Goal: Task Accomplishment & Management: Complete application form

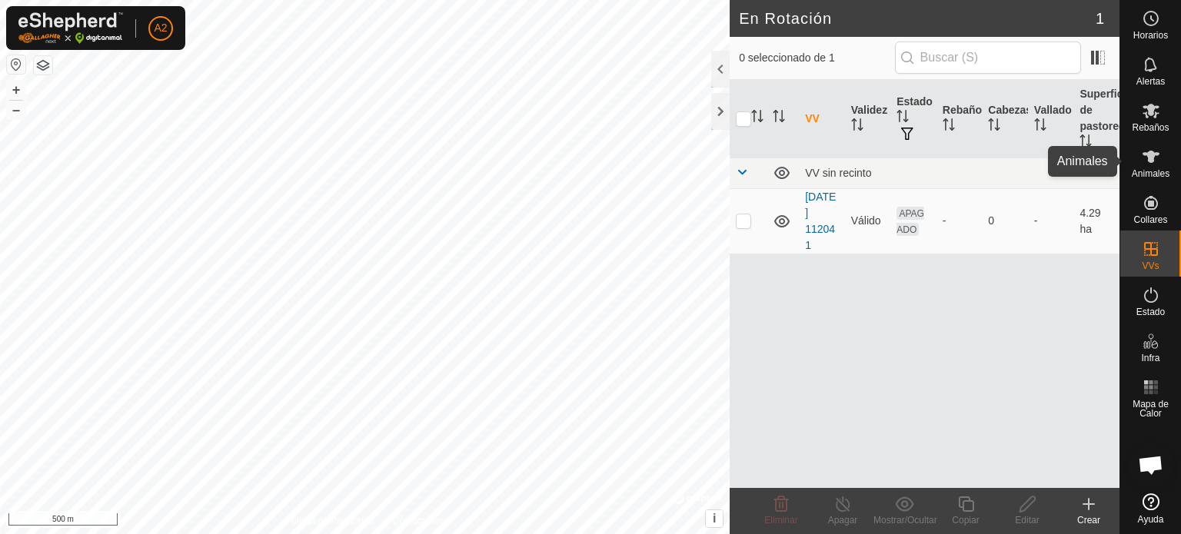
click at [1145, 171] on span "Animales" at bounding box center [1151, 173] width 38 height 9
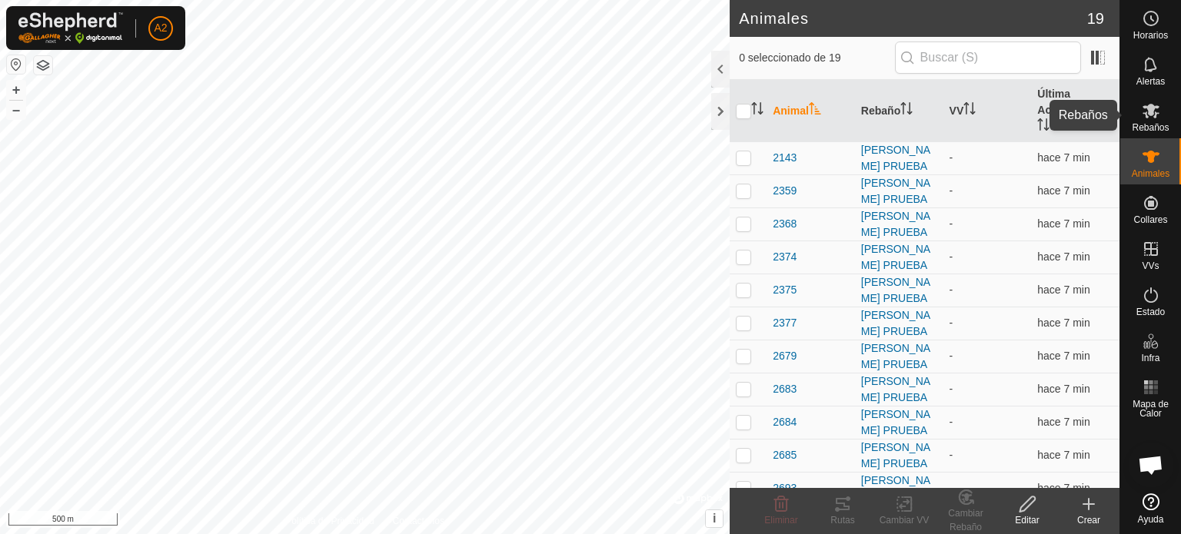
click at [1149, 123] on span "Rebaños" at bounding box center [1150, 127] width 37 height 9
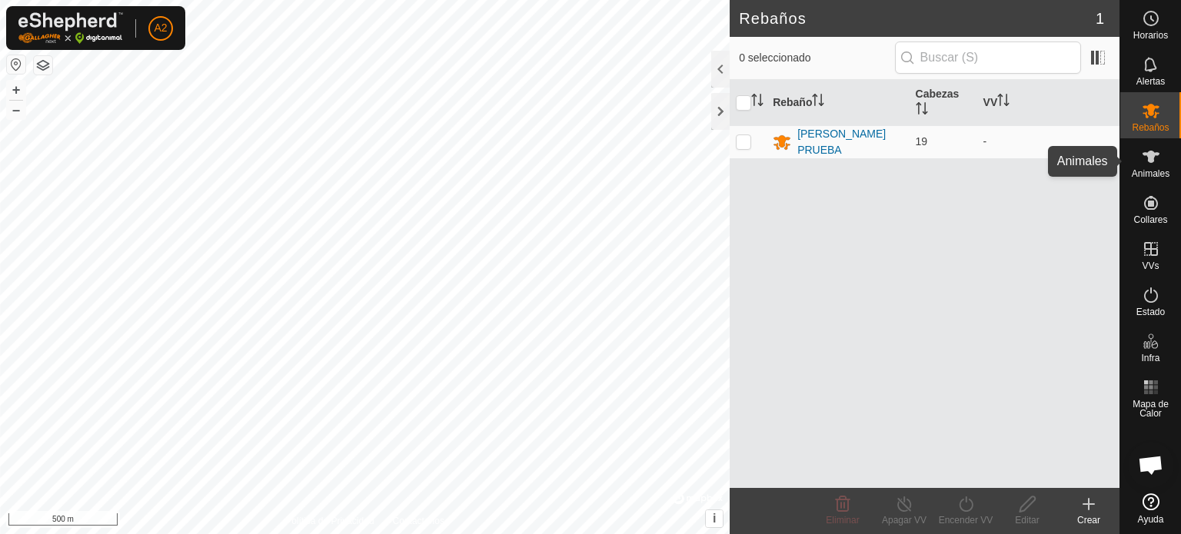
click at [1147, 156] on icon at bounding box center [1151, 157] width 17 height 12
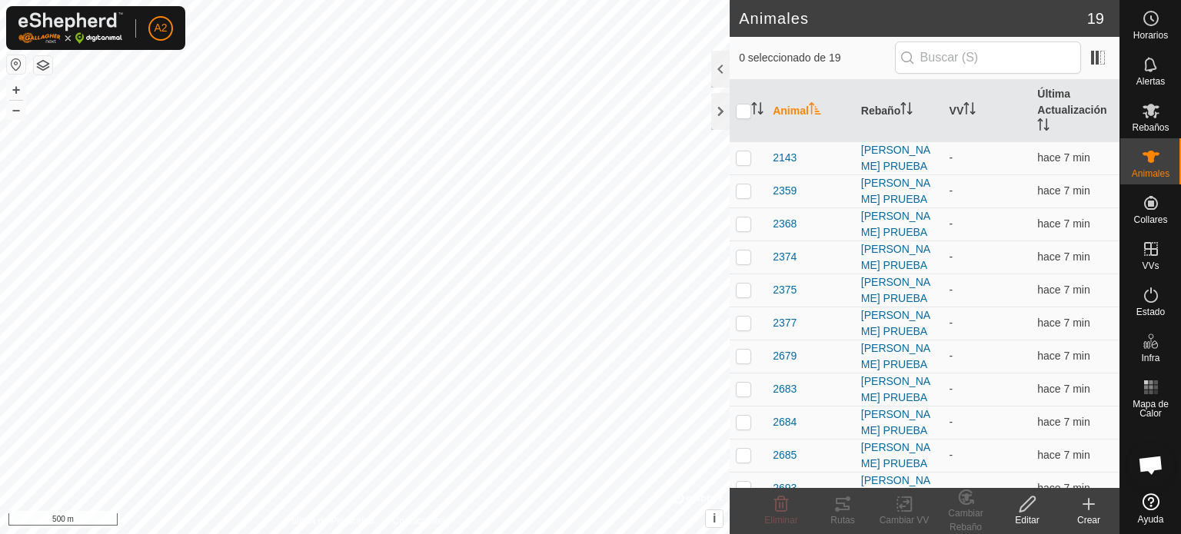
click at [1086, 504] on icon at bounding box center [1088, 504] width 11 height 0
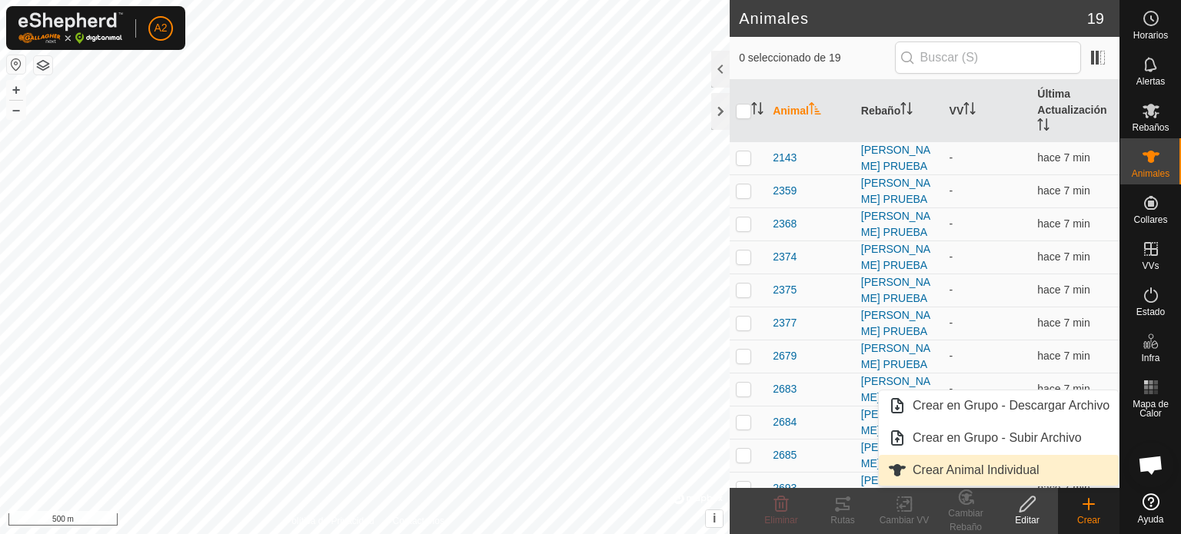
click at [1019, 472] on link "Crear Animal Individual" at bounding box center [999, 470] width 240 height 31
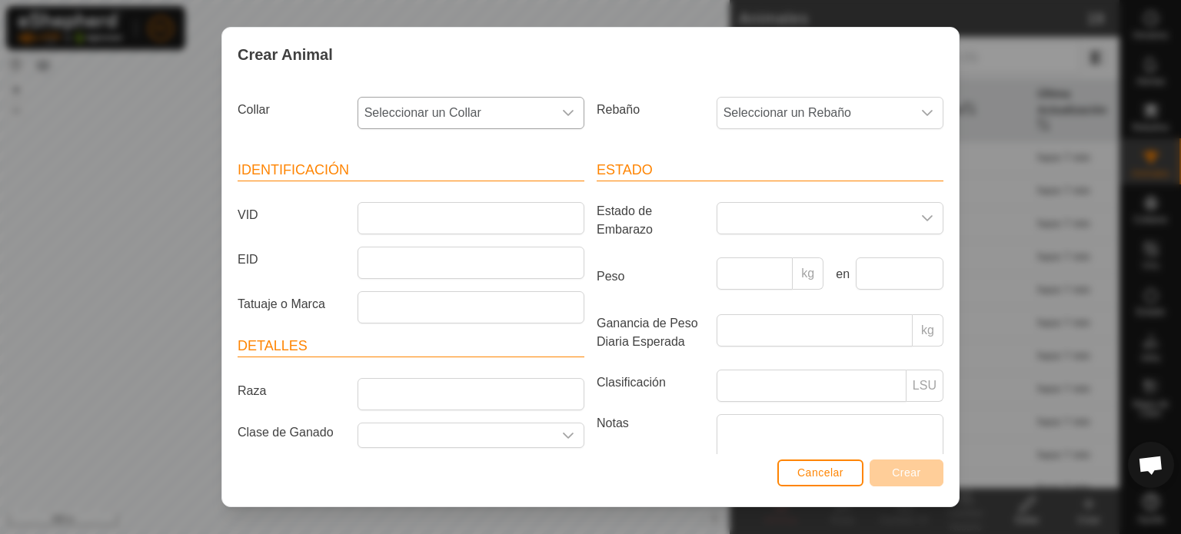
click at [562, 114] on icon "dropdown trigger" at bounding box center [568, 113] width 12 height 12
type input "221"
click at [428, 192] on li "2214002707" at bounding box center [469, 192] width 221 height 31
click at [384, 214] on input "VID" at bounding box center [471, 218] width 227 height 32
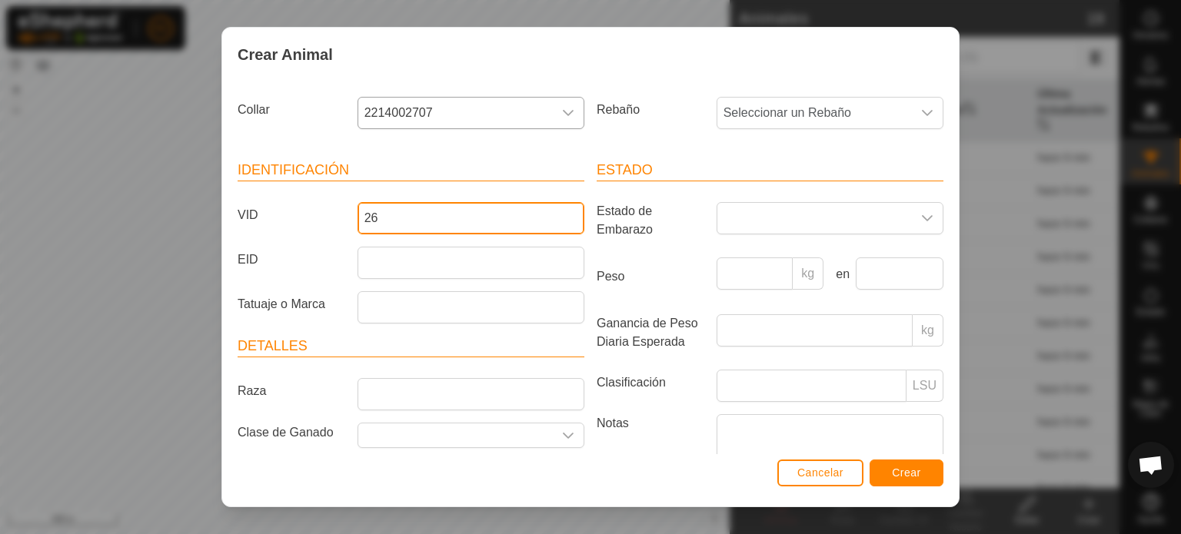
type input "2"
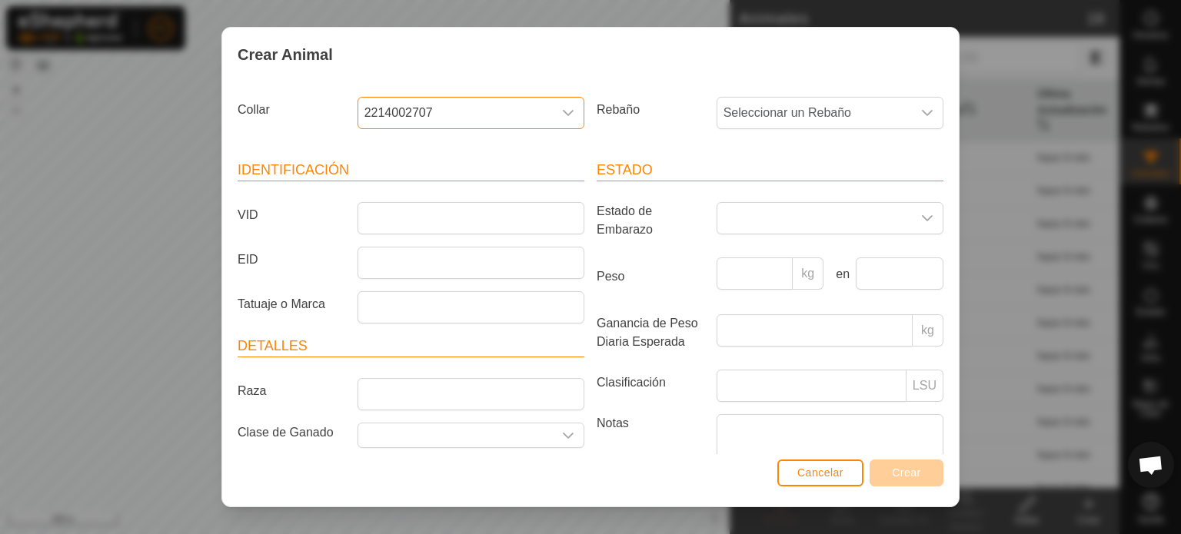
click at [497, 108] on span "2214002707" at bounding box center [455, 113] width 195 height 31
type input "2"
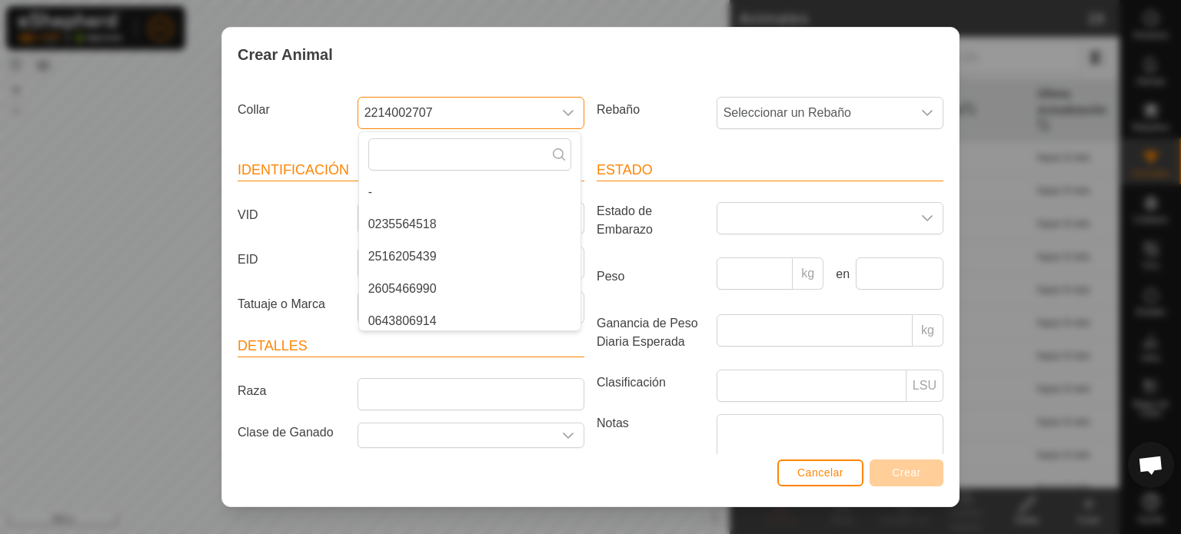
click at [433, 105] on span "2214002707" at bounding box center [455, 113] width 195 height 31
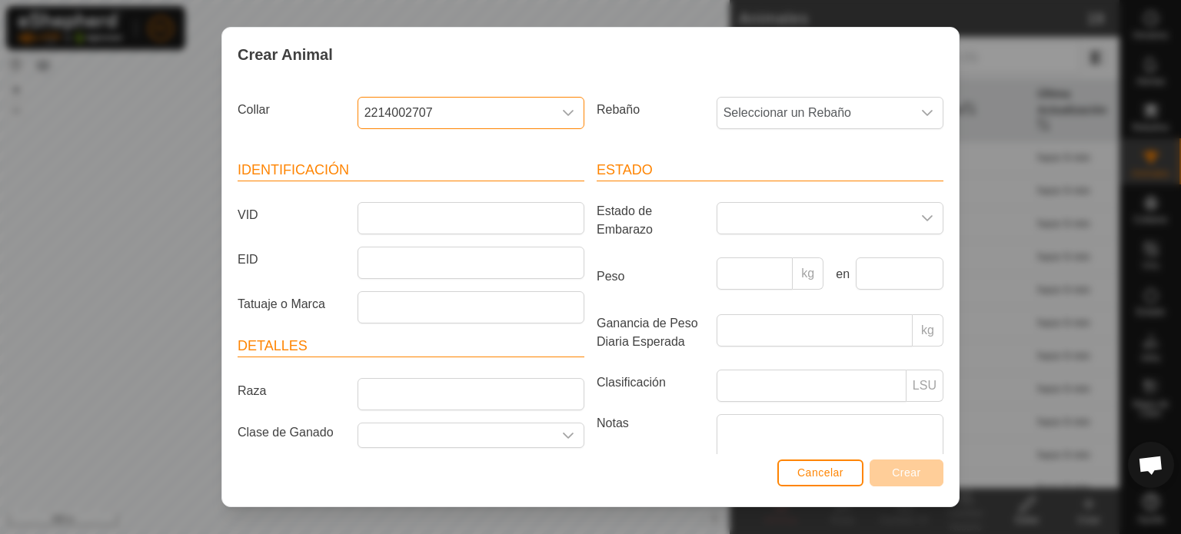
click at [434, 116] on span "2214002707" at bounding box center [455, 113] width 195 height 31
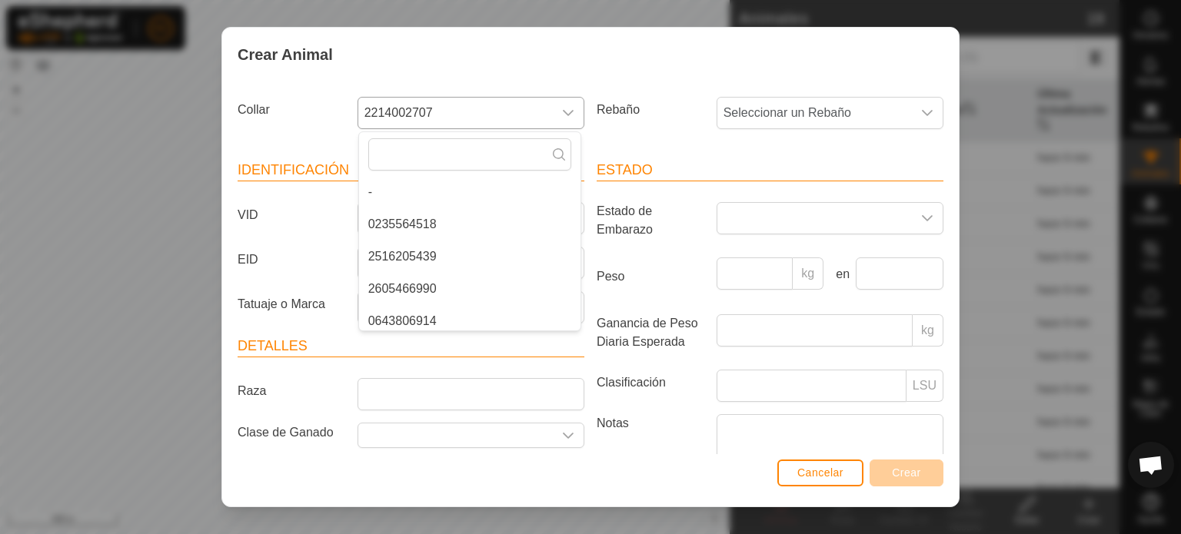
scroll to position [200, 0]
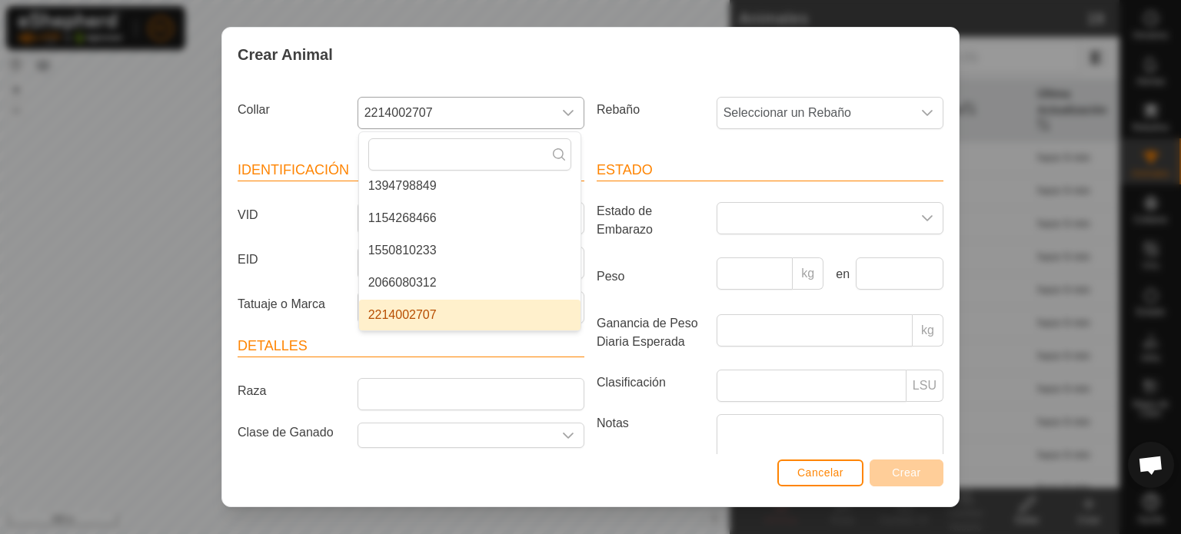
click at [431, 103] on span "2214002707" at bounding box center [455, 113] width 195 height 31
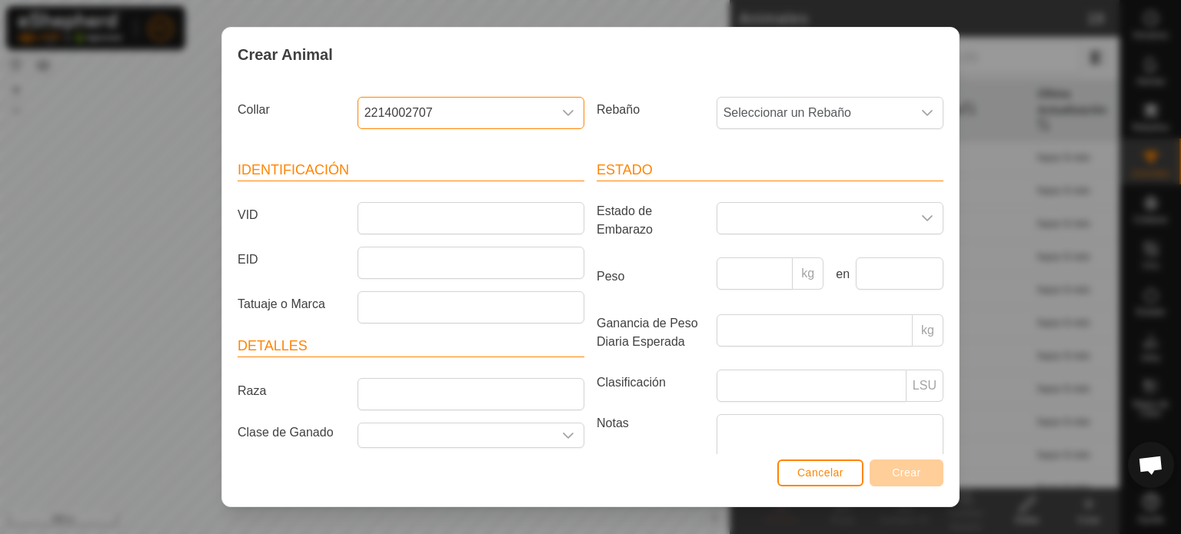
click at [431, 103] on span "2214002707" at bounding box center [455, 113] width 195 height 31
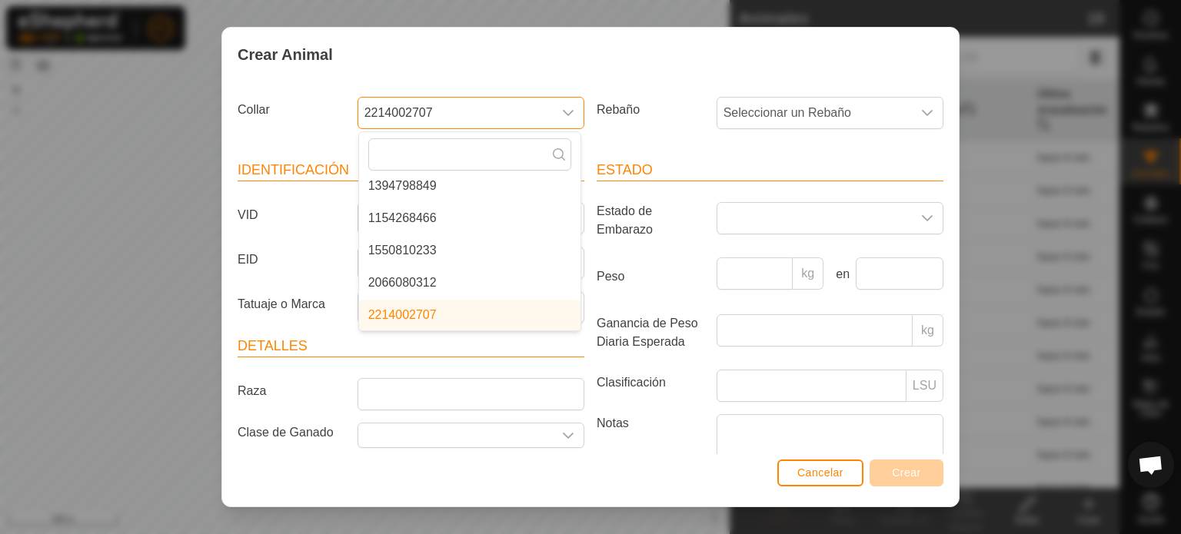
click at [431, 103] on span "2214002707" at bounding box center [455, 113] width 195 height 31
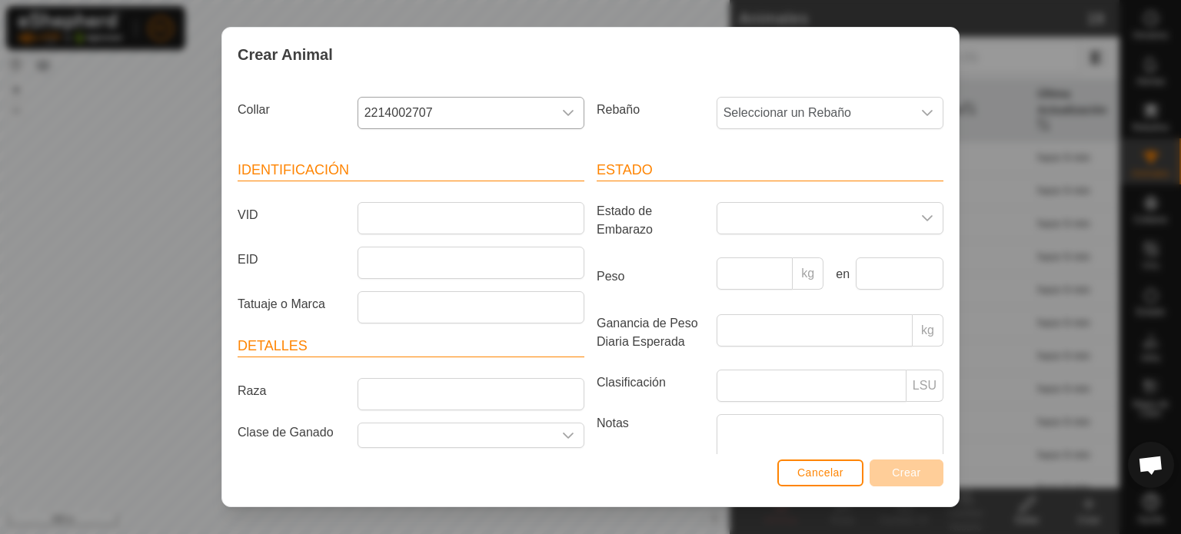
click at [424, 97] on p-select "2214002707" at bounding box center [471, 113] width 227 height 32
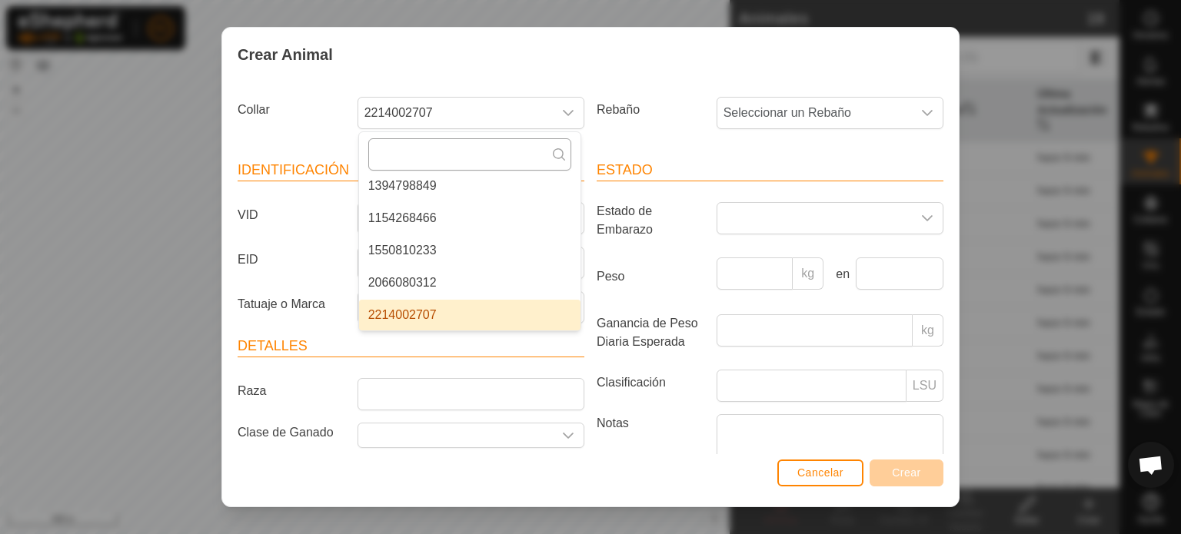
click at [391, 160] on input "text" at bounding box center [469, 154] width 203 height 32
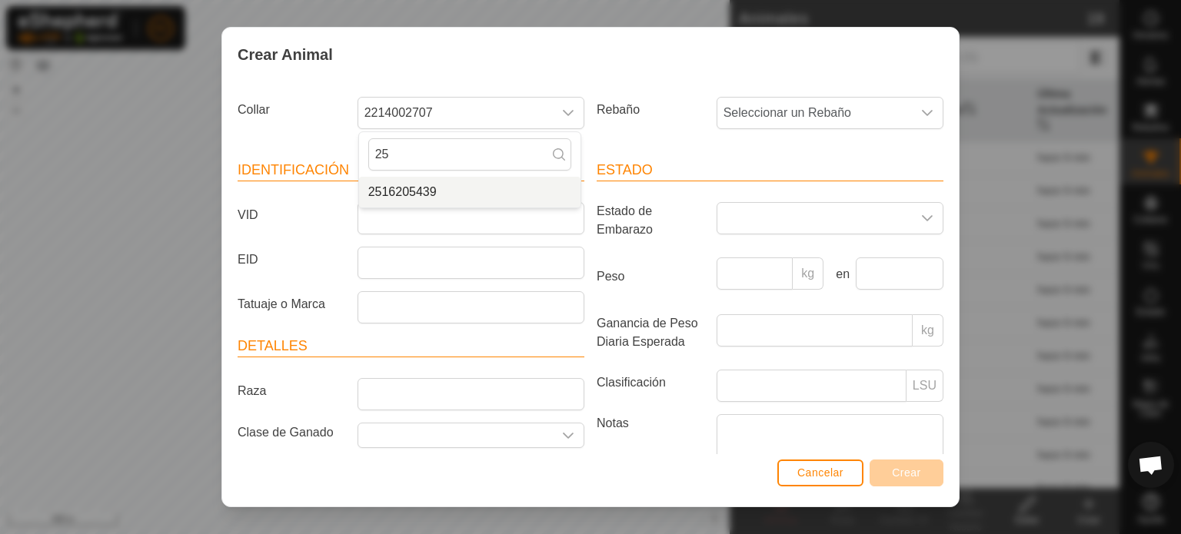
type input "25"
click at [394, 196] on li "2516205439" at bounding box center [469, 192] width 221 height 31
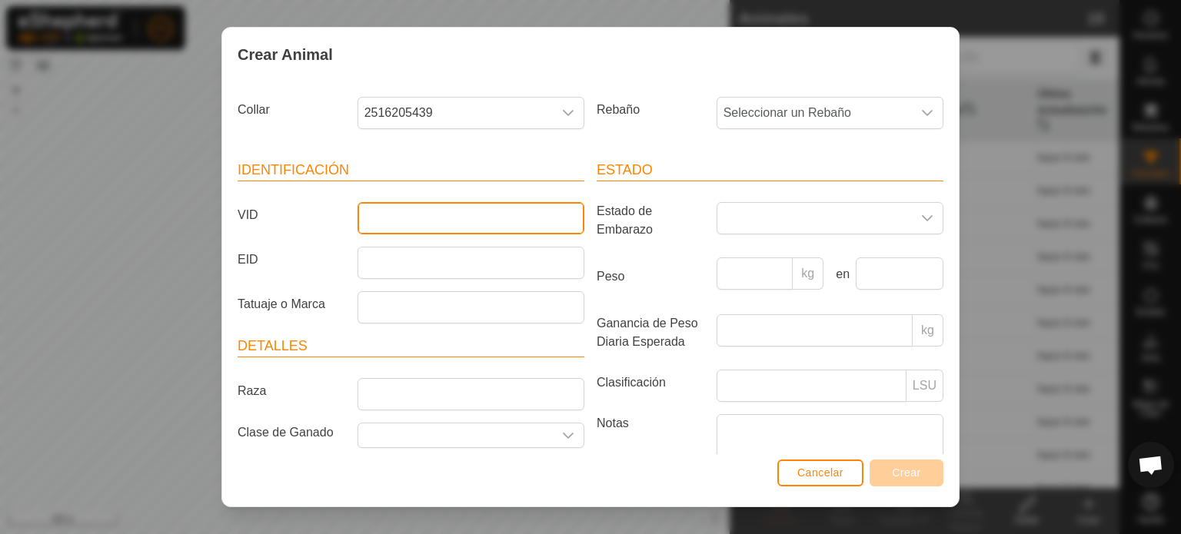
click at [368, 219] on input "VID" at bounding box center [471, 218] width 227 height 32
type input "2358"
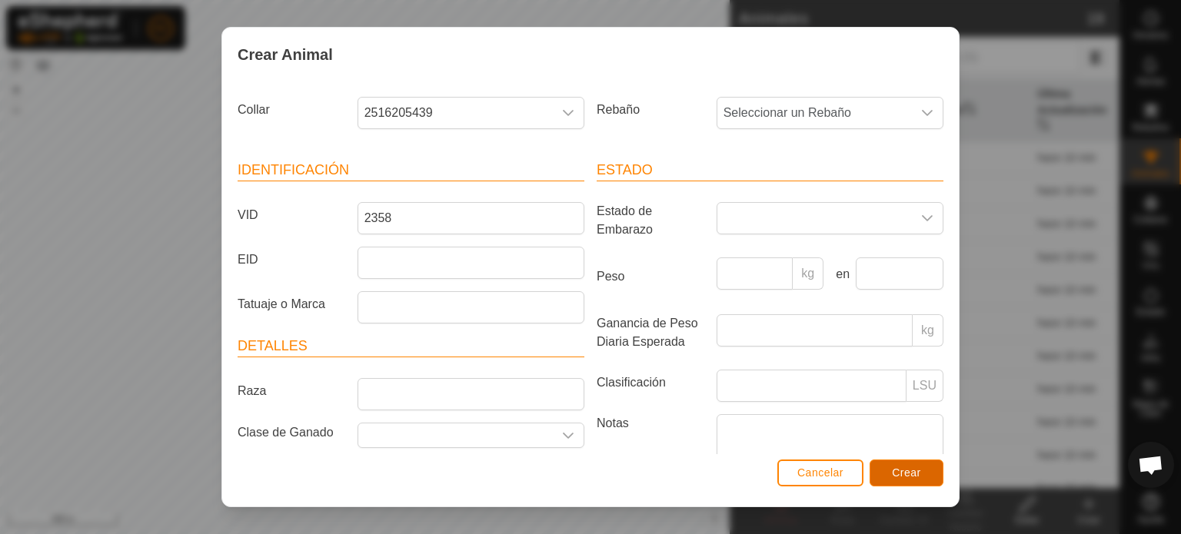
click at [897, 466] on button "Crear" at bounding box center [907, 473] width 74 height 27
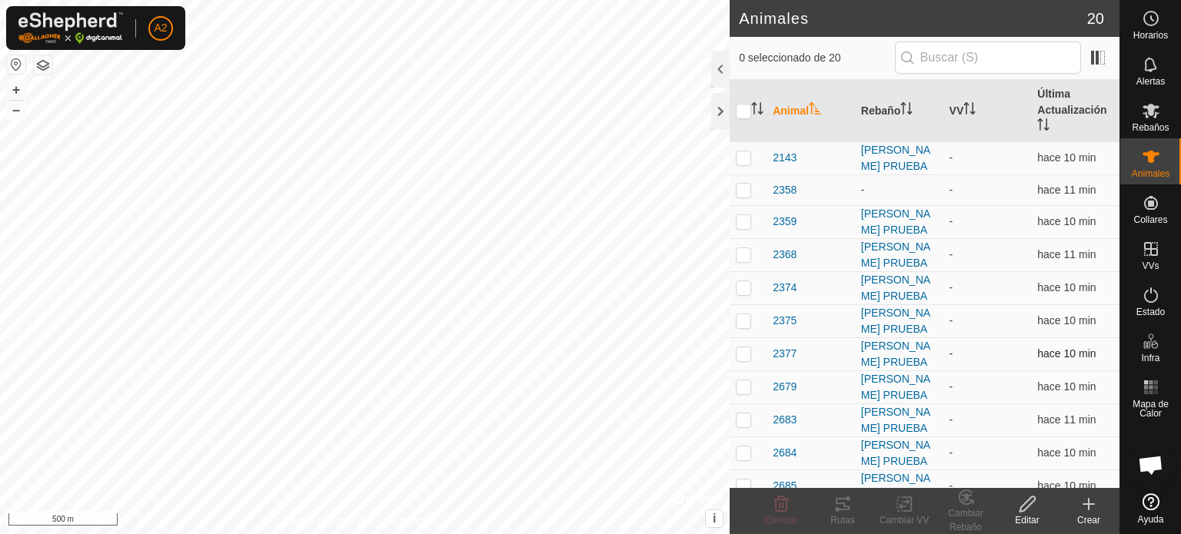
click at [797, 359] on div "2377" at bounding box center [811, 354] width 76 height 16
click at [793, 350] on span "2377" at bounding box center [785, 354] width 24 height 16
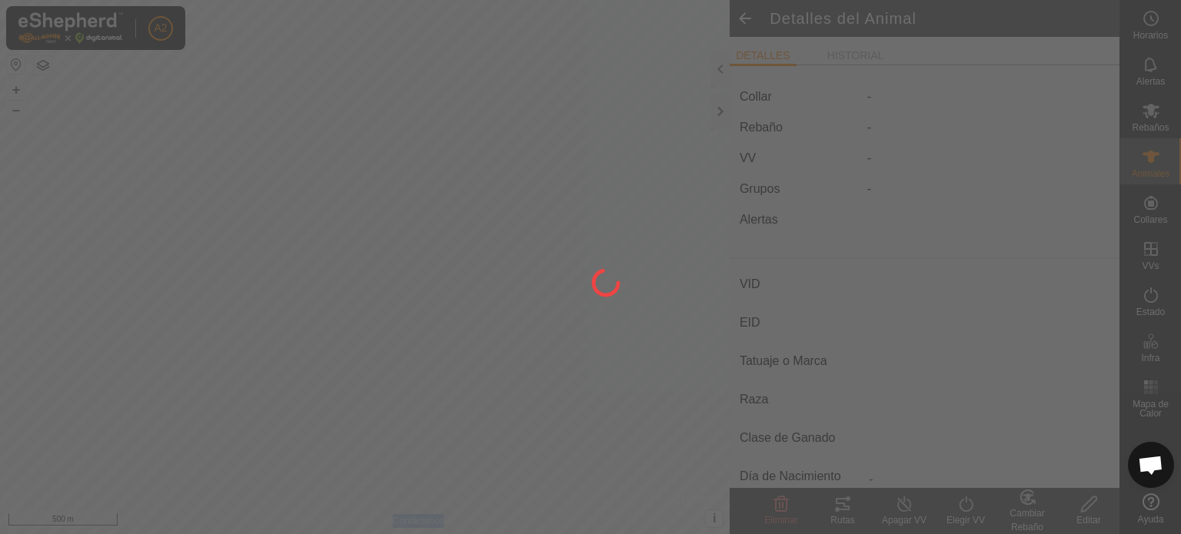
type input "2377"
type input "-"
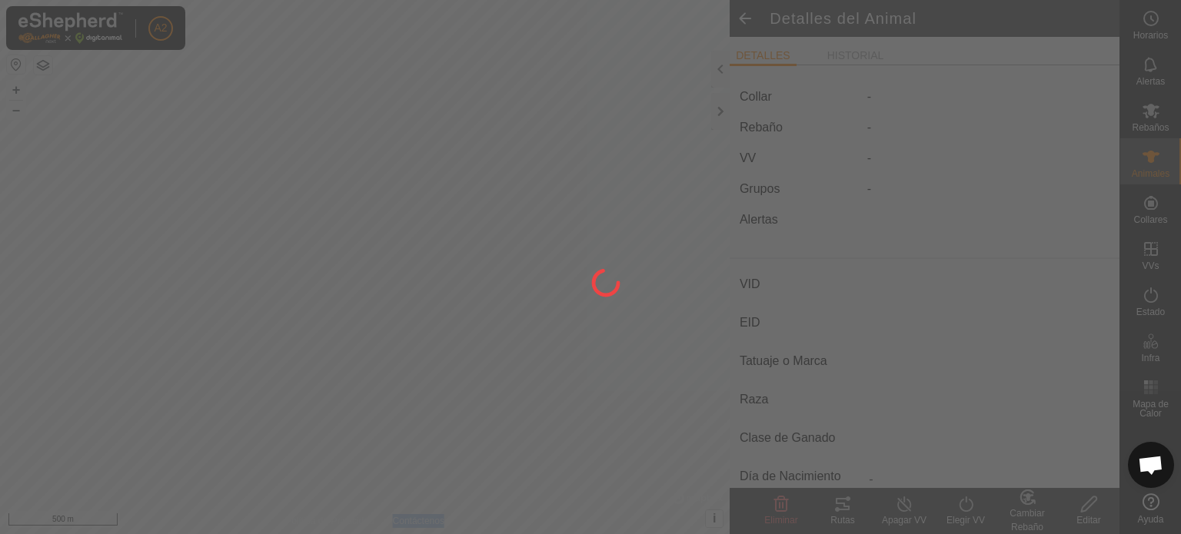
type input "0 kg"
type input "-"
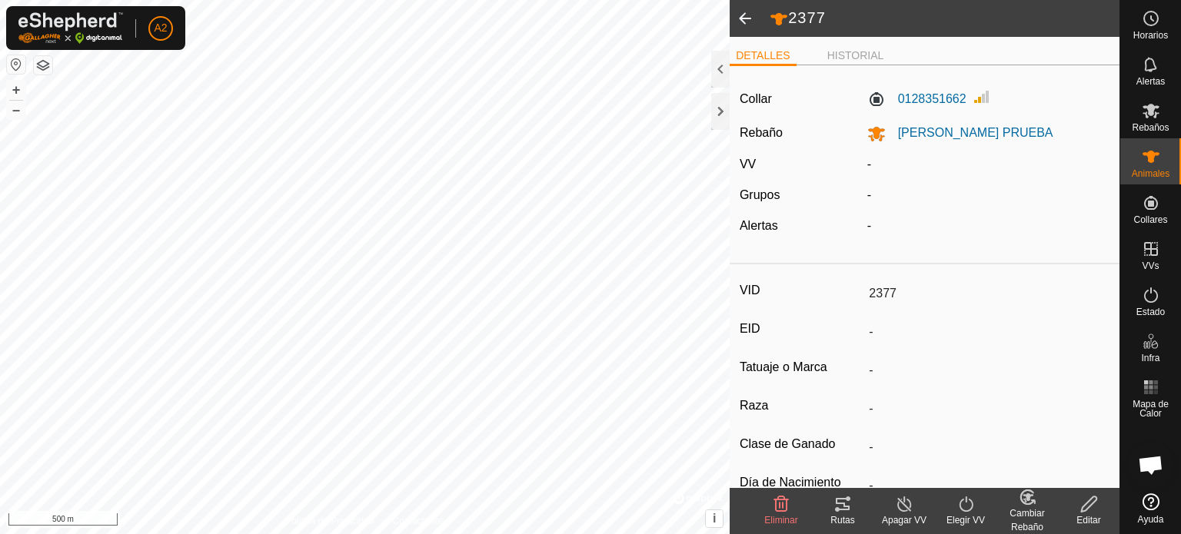
click at [886, 295] on input "2377" at bounding box center [986, 294] width 247 height 26
click at [895, 296] on input "2377" at bounding box center [986, 294] width 247 height 26
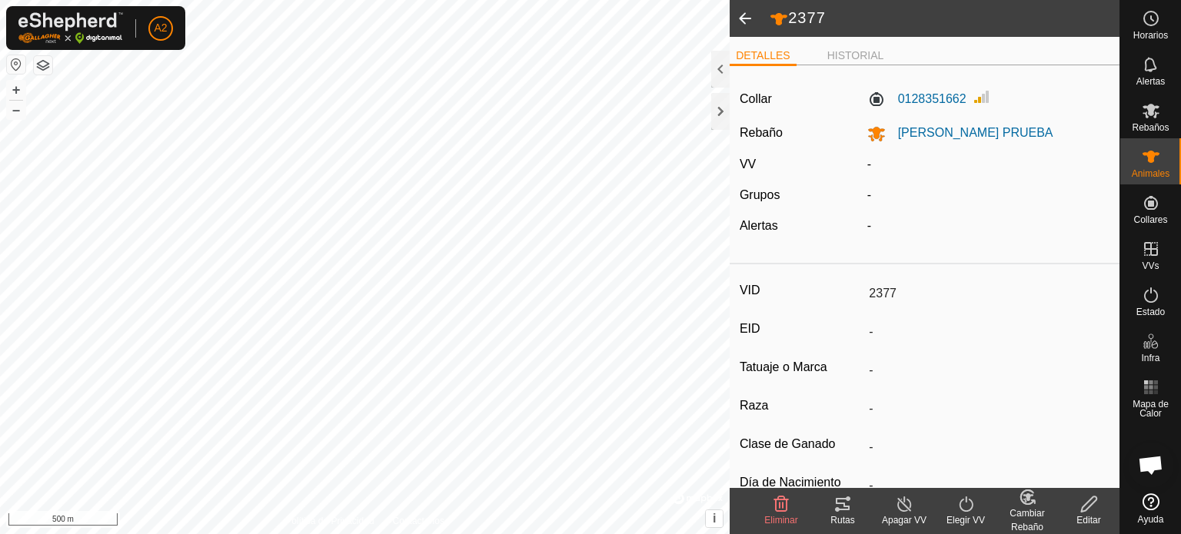
click at [778, 507] on icon at bounding box center [781, 504] width 18 height 18
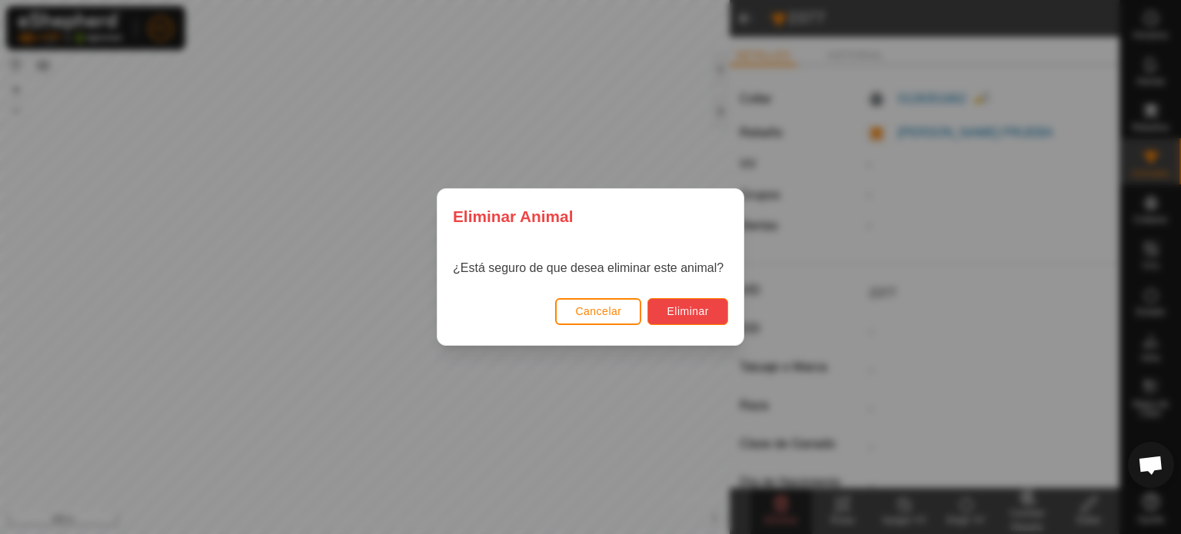
click at [692, 301] on button "Eliminar" at bounding box center [687, 311] width 81 height 27
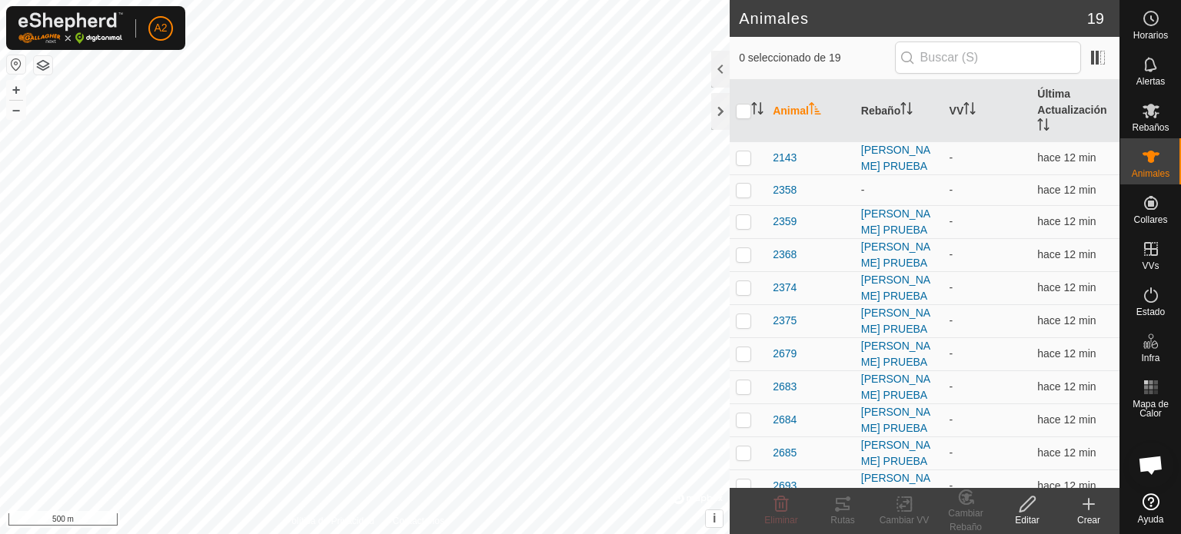
click at [1087, 502] on icon at bounding box center [1089, 504] width 18 height 18
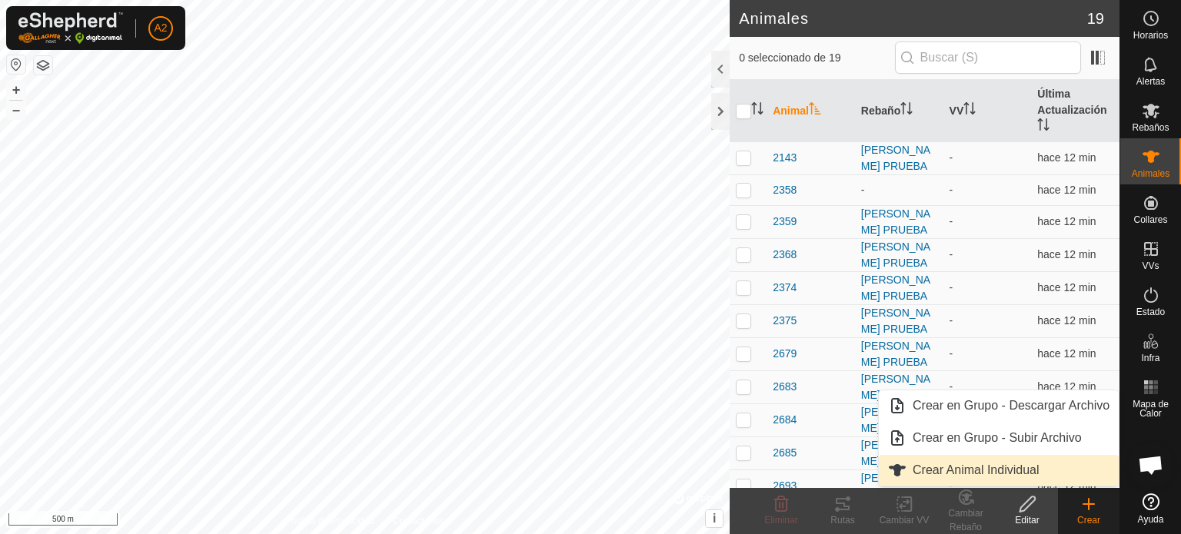
click at [1007, 467] on link "Crear Animal Individual" at bounding box center [999, 470] width 240 height 31
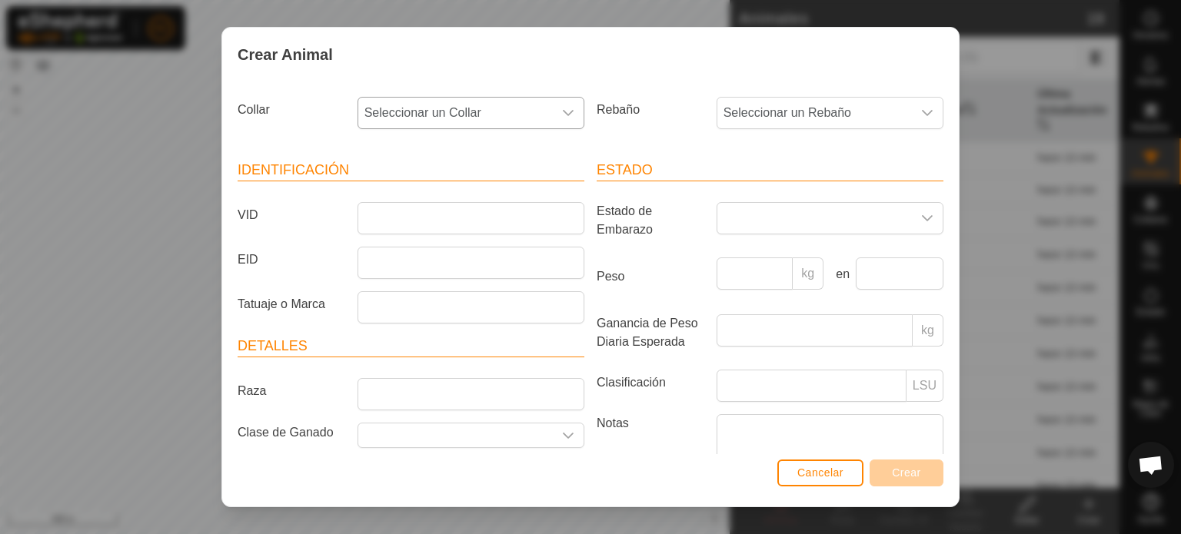
click at [562, 107] on icon "dropdown trigger" at bounding box center [568, 113] width 12 height 12
click at [562, 115] on icon "dropdown trigger" at bounding box center [568, 113] width 12 height 12
click at [526, 115] on span "Seleccionar un Collar" at bounding box center [455, 113] width 195 height 31
type input "01"
click at [424, 196] on li "0128351662" at bounding box center [469, 192] width 221 height 31
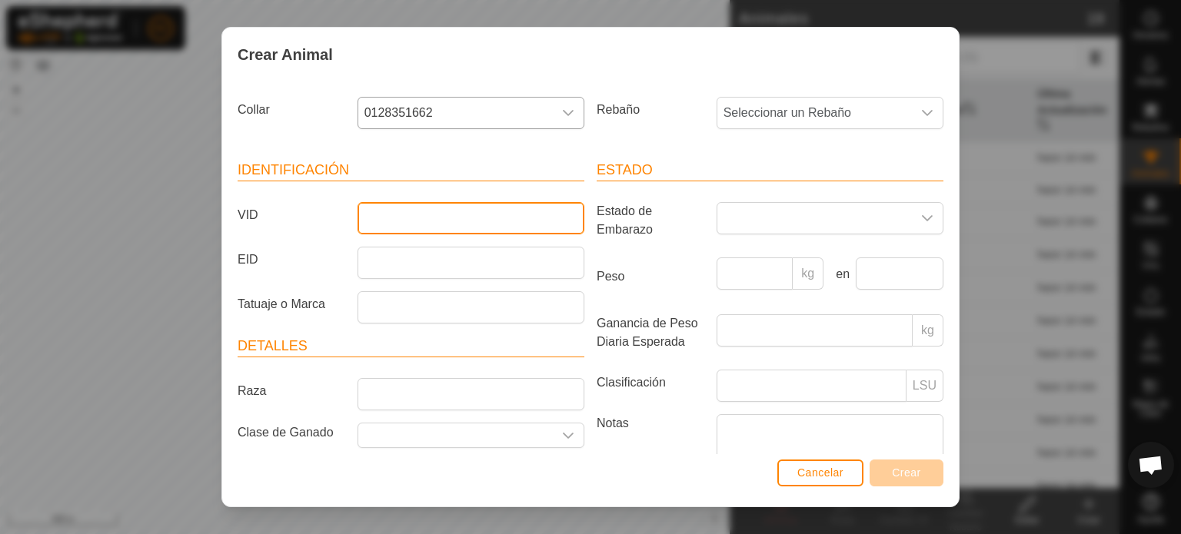
click at [431, 224] on input "VID" at bounding box center [471, 218] width 227 height 32
type input "2377"
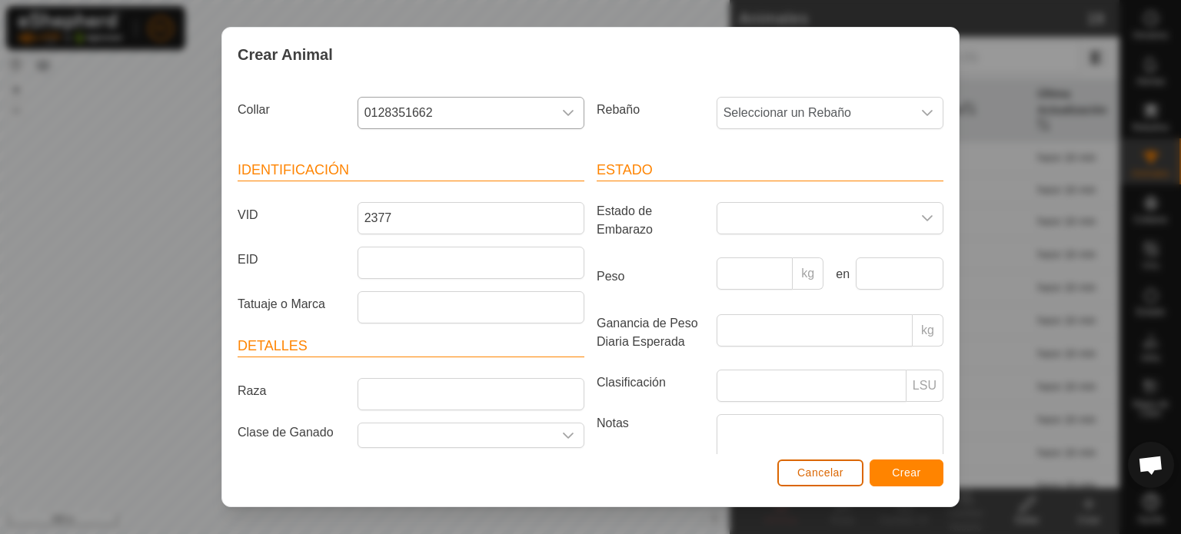
click at [828, 469] on span "Cancelar" at bounding box center [820, 473] width 46 height 12
